Goal: Transaction & Acquisition: Purchase product/service

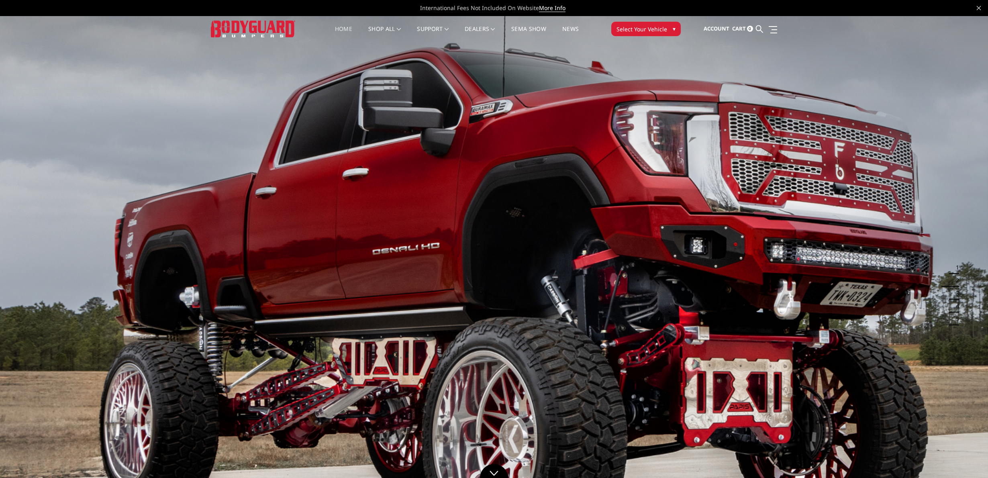
click at [647, 31] on span "Select Your Vehicle" at bounding box center [641, 29] width 51 height 8
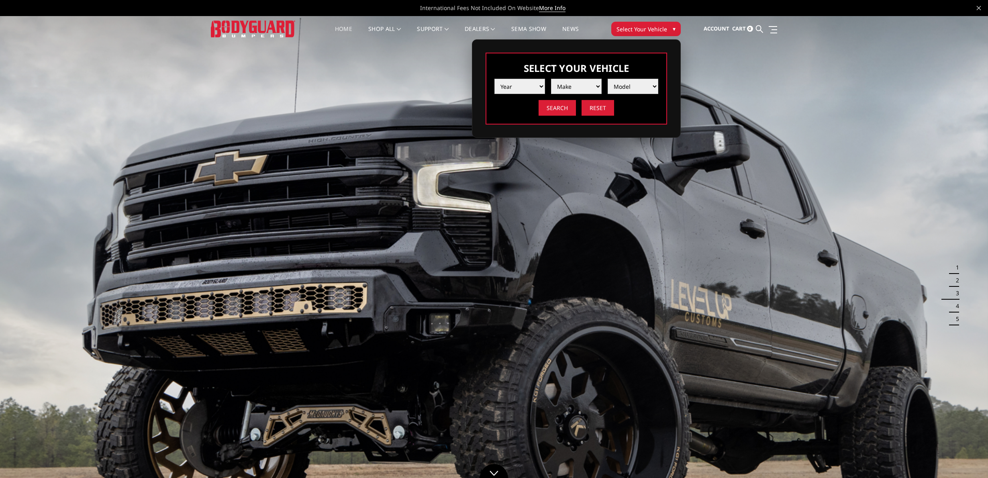
select select "yr_2021"
select select "mk_chevrolet"
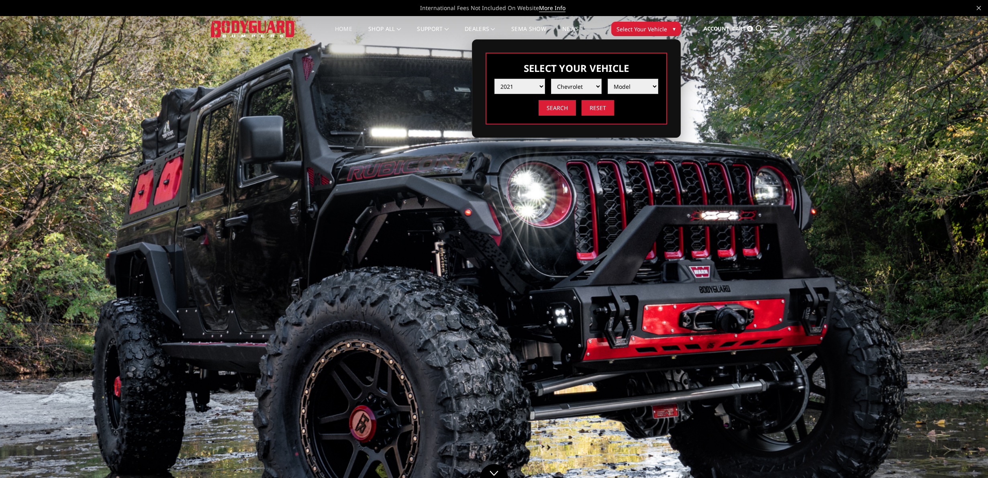
select select "md_silverado-1500"
click at [554, 110] on input "Search" at bounding box center [557, 108] width 37 height 16
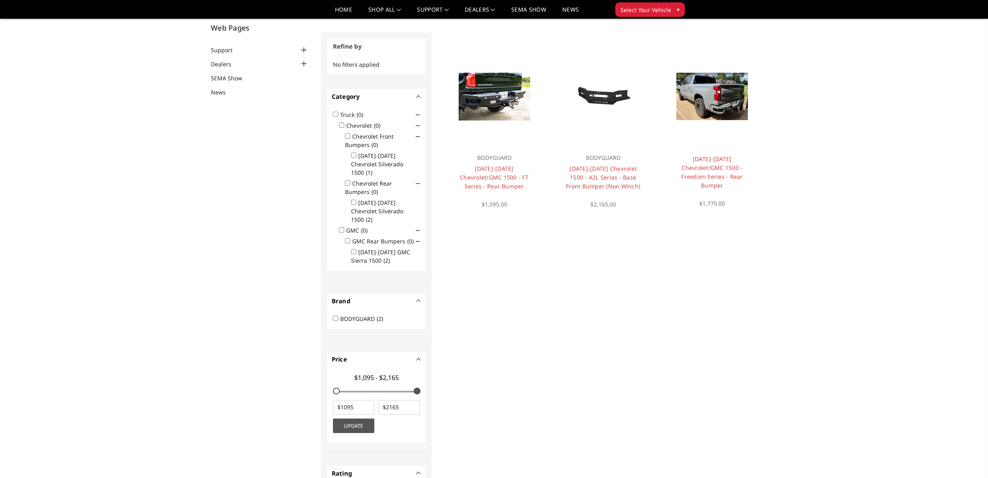
scroll to position [25, 0]
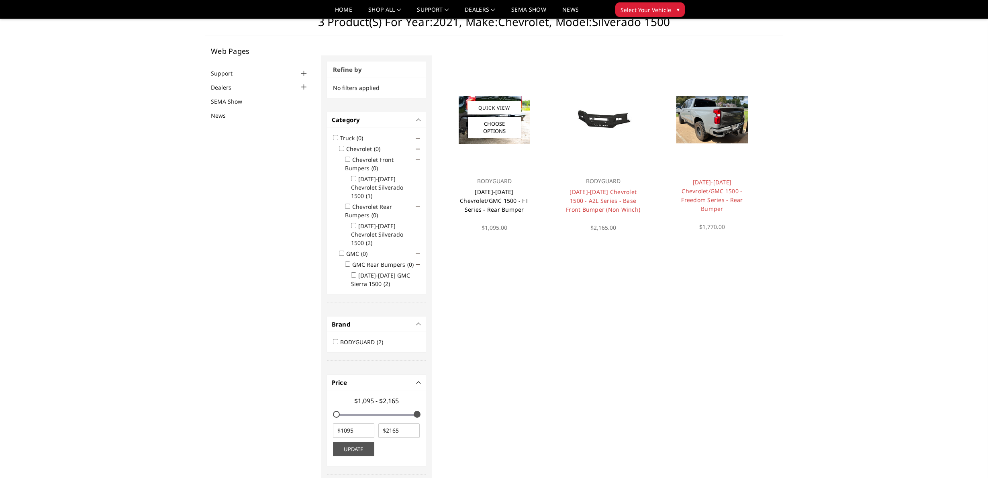
click at [494, 192] on link "2019-2025 Chevrolet/GMC 1500 - FT Series - Rear Bumper" at bounding box center [494, 200] width 69 height 25
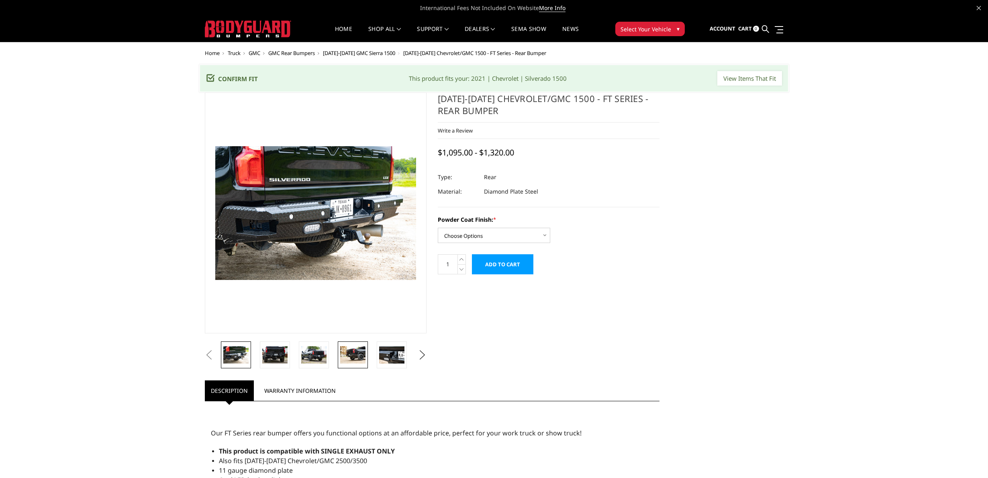
drag, startPoint x: 312, startPoint y: 349, endPoint x: 347, endPoint y: 353, distance: 34.8
click at [312, 349] on img at bounding box center [313, 354] width 25 height 17
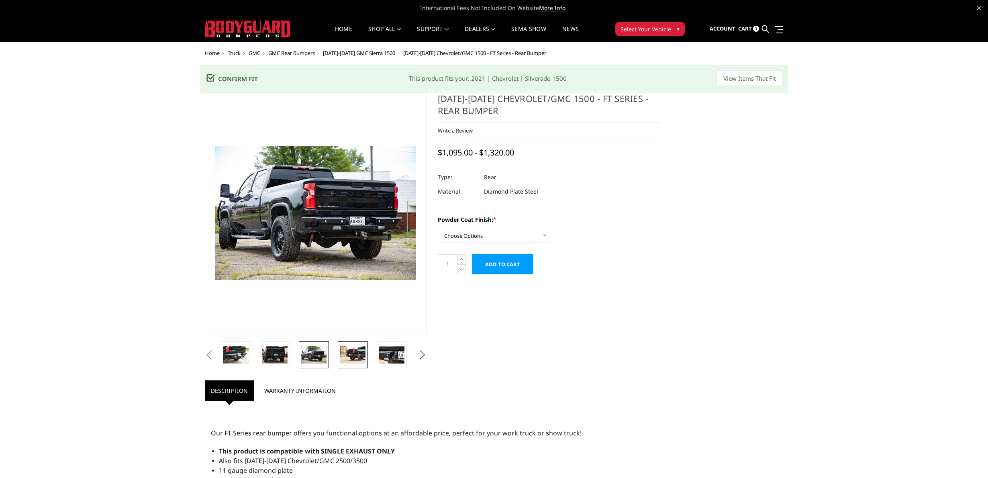
click at [352, 351] on img at bounding box center [352, 354] width 25 height 17
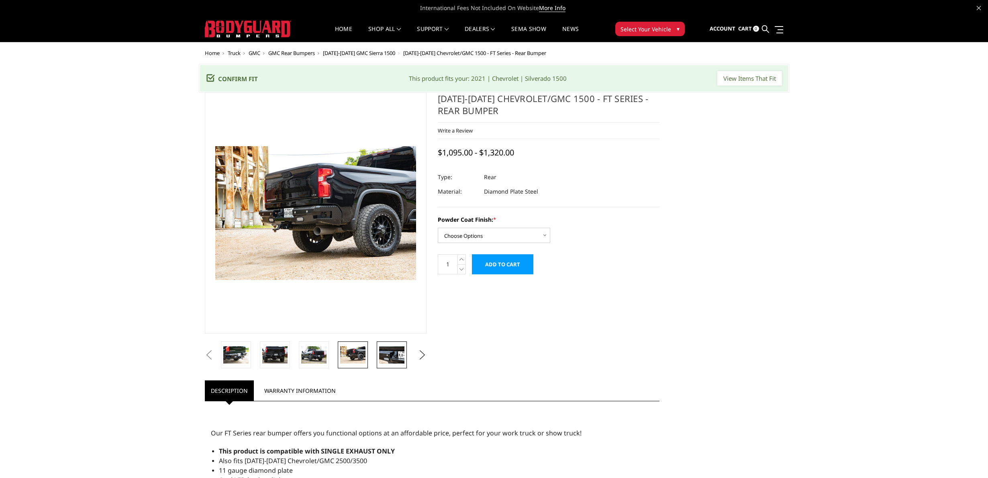
click at [382, 351] on img at bounding box center [391, 354] width 25 height 17
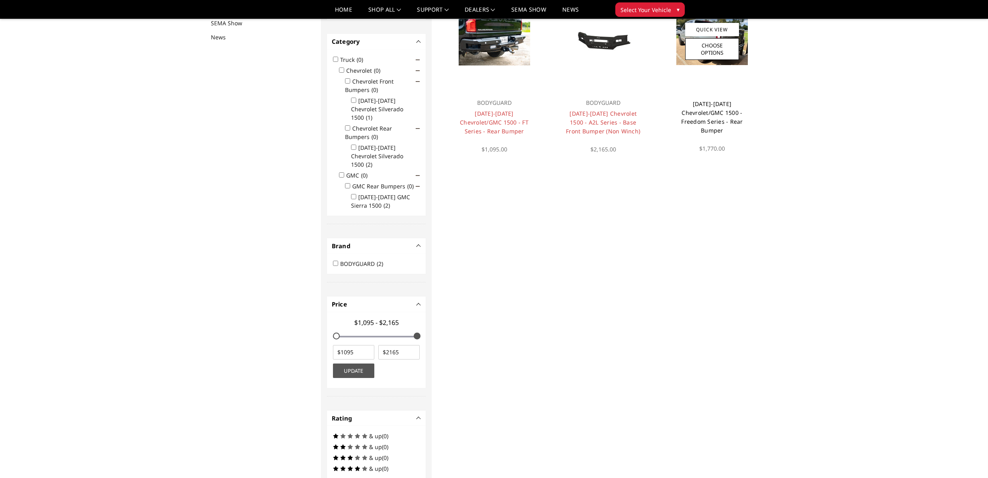
scroll to position [104, 0]
click at [706, 113] on link "2019-2025 Chevrolet/GMC 1500 - Freedom Series - Rear Bumper" at bounding box center [711, 117] width 61 height 34
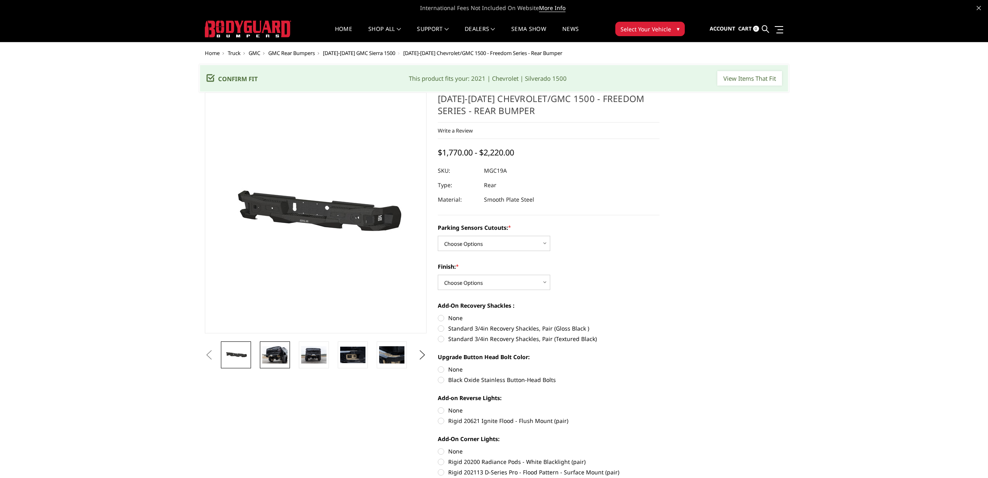
click at [279, 354] on img at bounding box center [274, 354] width 25 height 17
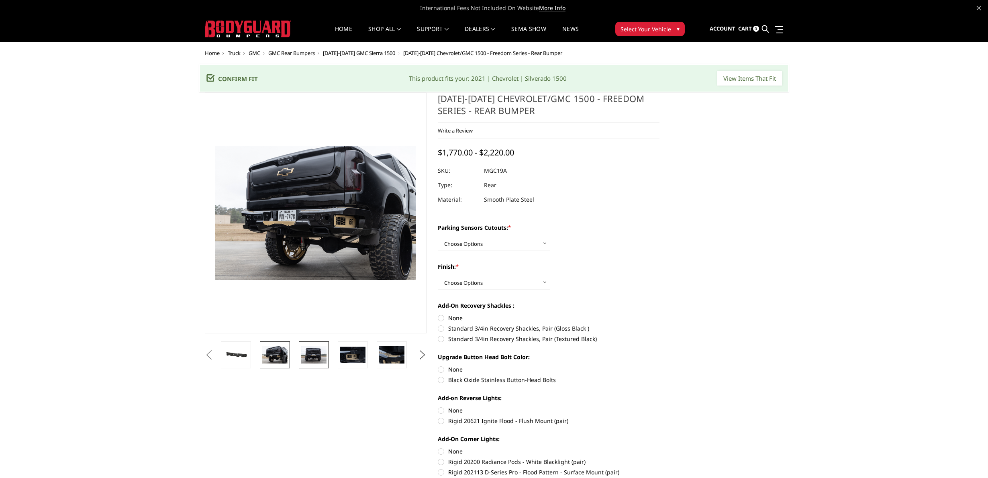
click at [325, 355] on img at bounding box center [313, 354] width 25 height 17
